Goal: Transaction & Acquisition: Subscribe to service/newsletter

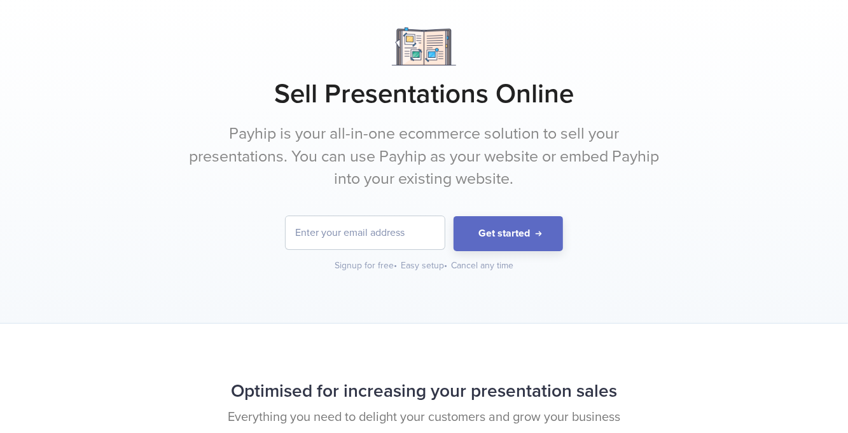
click at [319, 231] on input "email" at bounding box center [365, 232] width 159 height 33
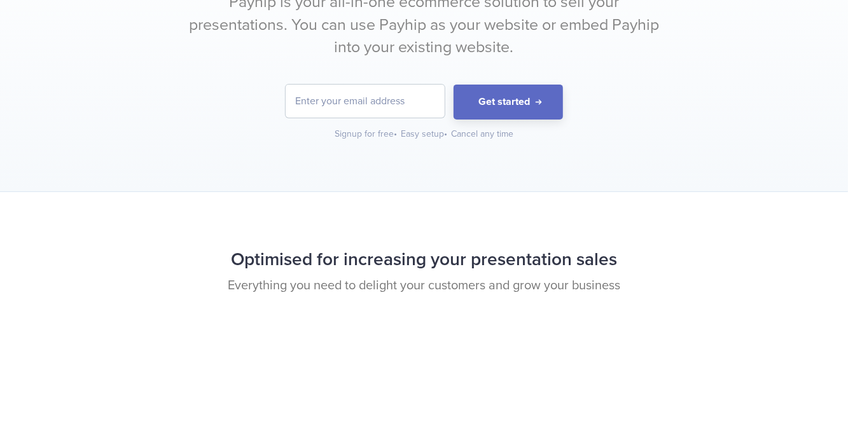
scroll to position [48, 0]
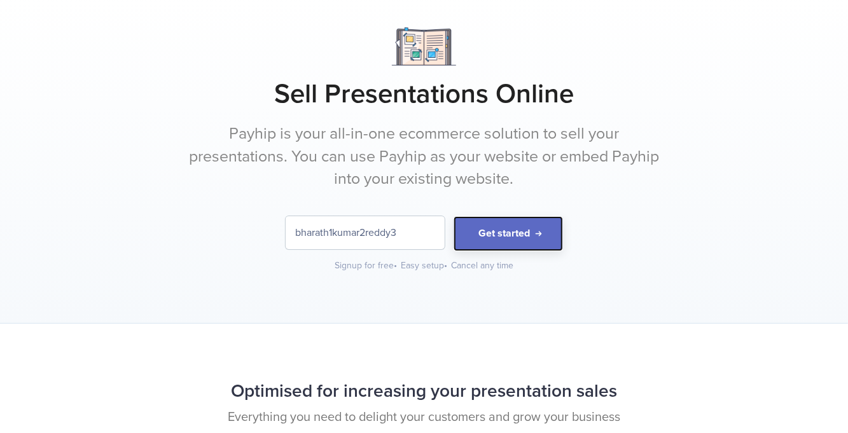
click at [528, 249] on button "Get started" at bounding box center [508, 233] width 109 height 35
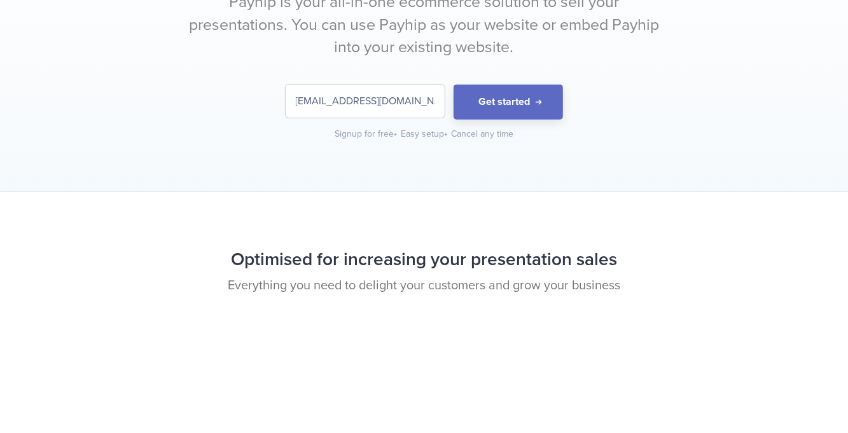
scroll to position [0, 17]
type input "[EMAIL_ADDRESS][DOMAIN_NAME]"
click at [551, 237] on button "Get started" at bounding box center [508, 233] width 109 height 35
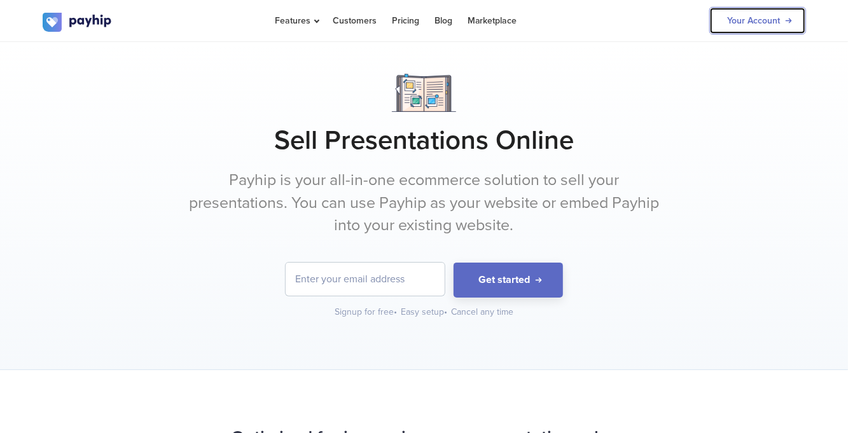
click at [778, 23] on link "Your Account" at bounding box center [758, 20] width 97 height 27
